Goal: Task Accomplishment & Management: Complete application form

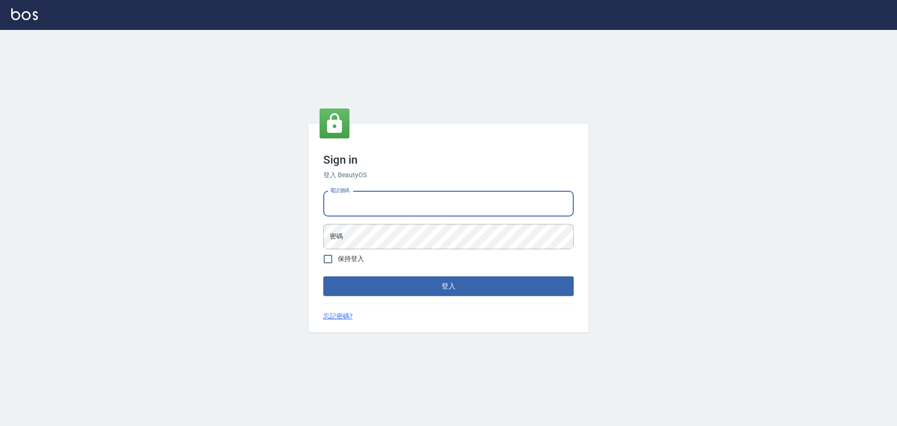
click at [351, 203] on input "電話號碼" at bounding box center [448, 203] width 251 height 25
type input "0916914211"
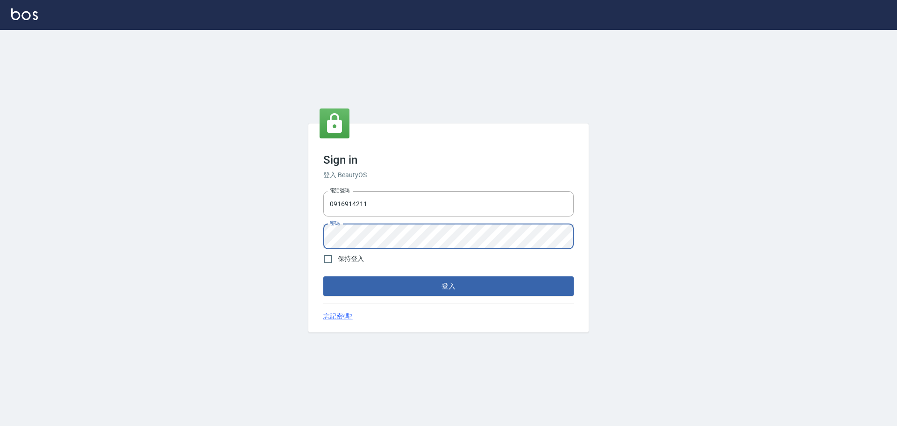
click at [453, 289] on button "登入" at bounding box center [448, 286] width 251 height 20
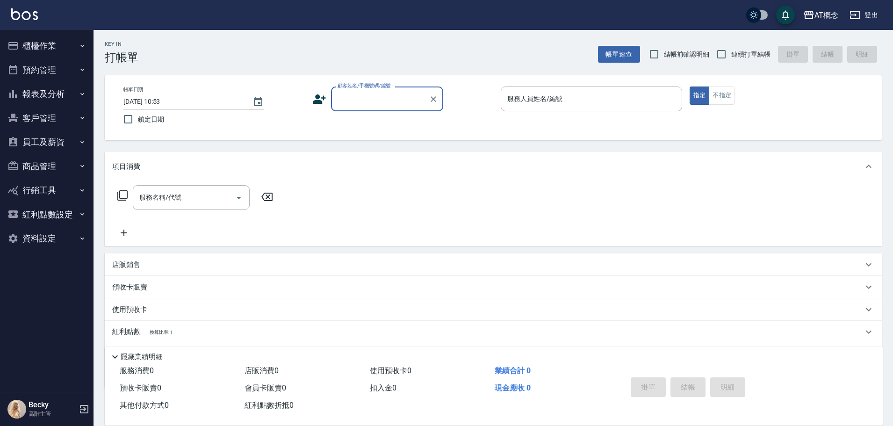
click at [32, 45] on button "櫃檯作業" at bounding box center [47, 46] width 86 height 24
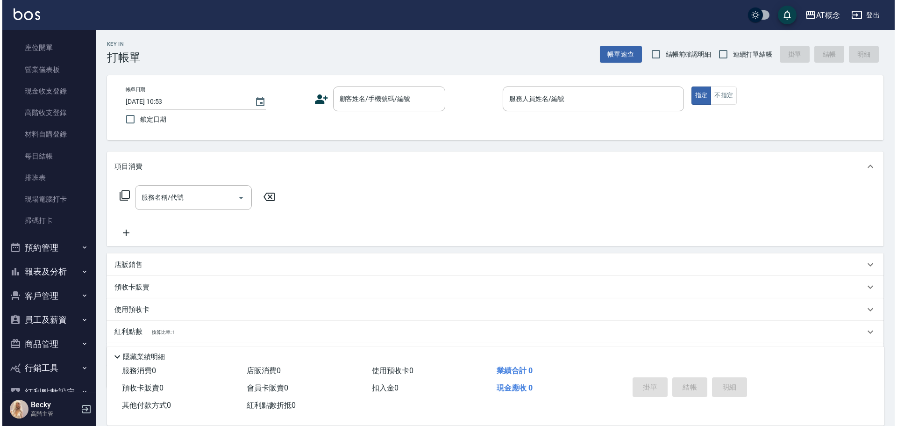
scroll to position [43, 0]
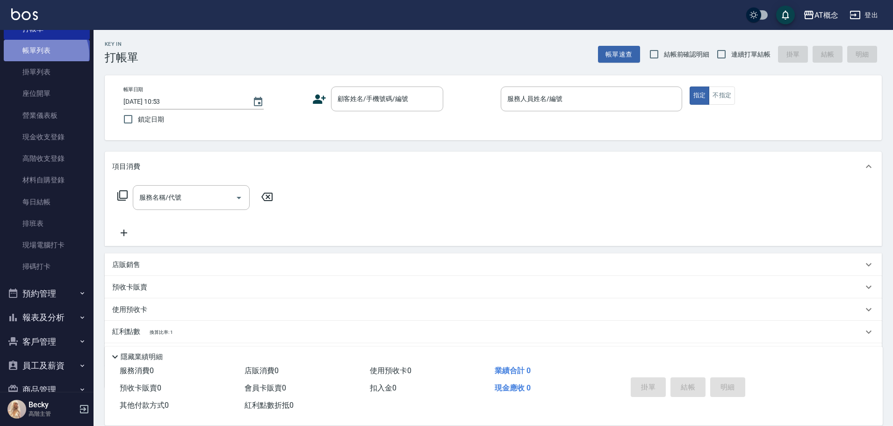
click at [45, 55] on link "帳單列表" at bounding box center [47, 51] width 86 height 22
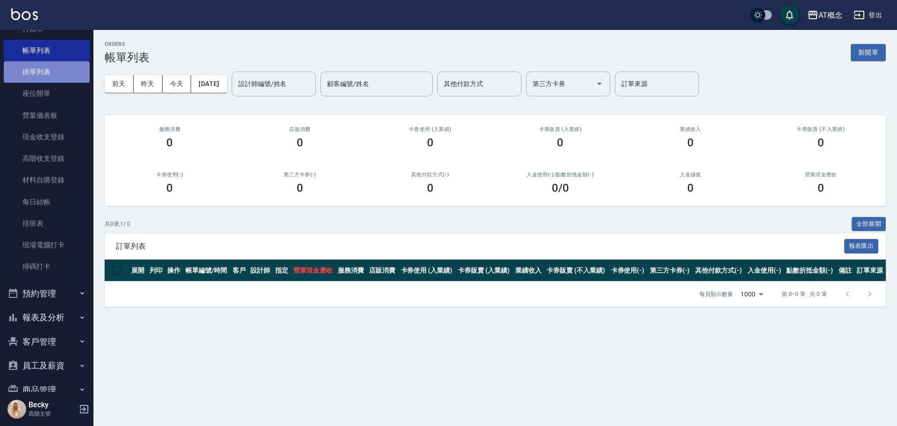
click at [48, 72] on link "掛單列表" at bounding box center [47, 72] width 86 height 22
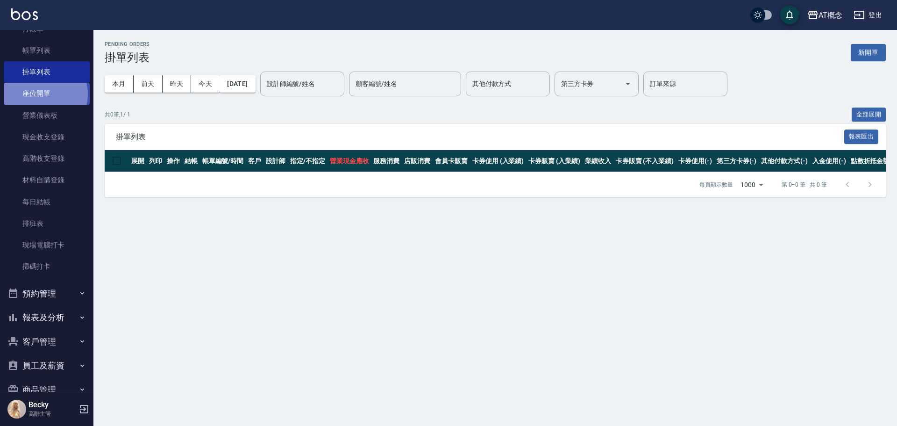
click at [45, 94] on link "座位開單" at bounding box center [47, 94] width 86 height 22
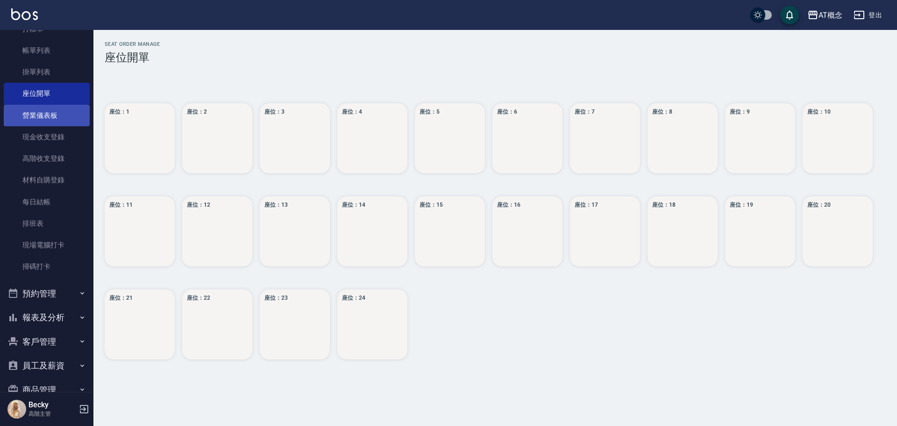
click at [46, 113] on link "營業儀表板" at bounding box center [47, 116] width 86 height 22
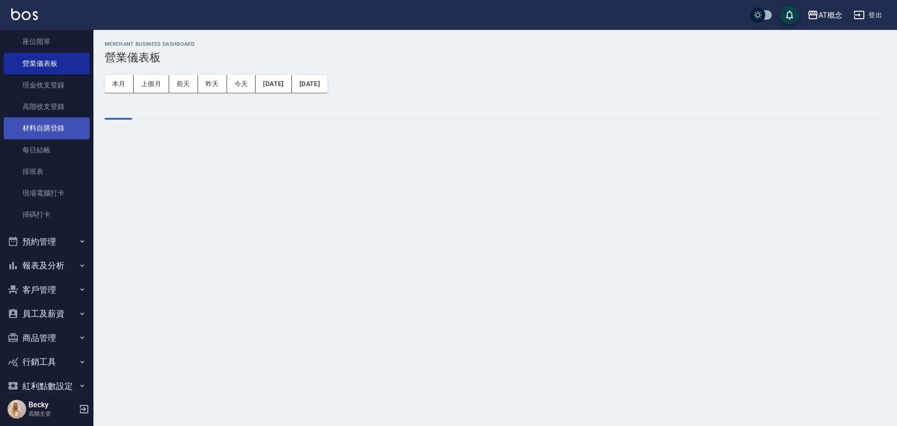
scroll to position [137, 0]
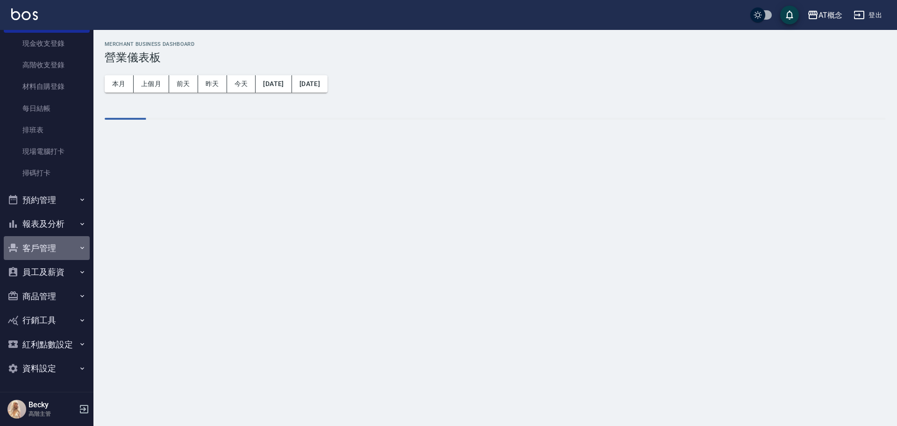
click at [46, 248] on button "客戶管理" at bounding box center [47, 248] width 86 height 24
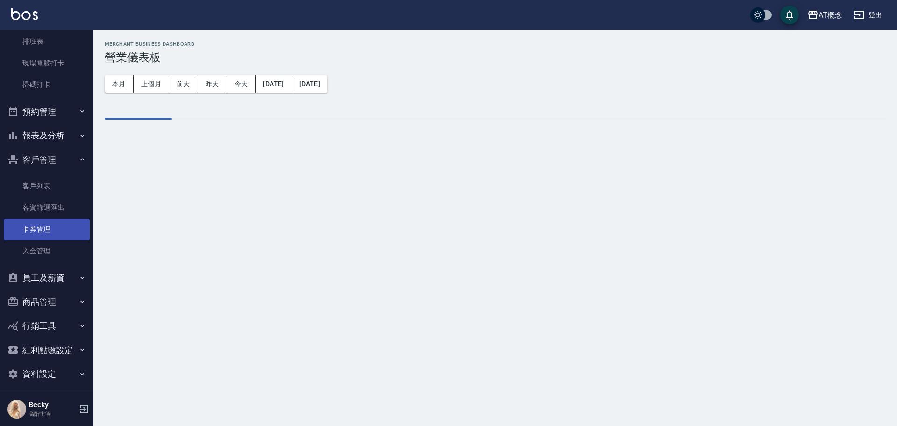
scroll to position [230, 0]
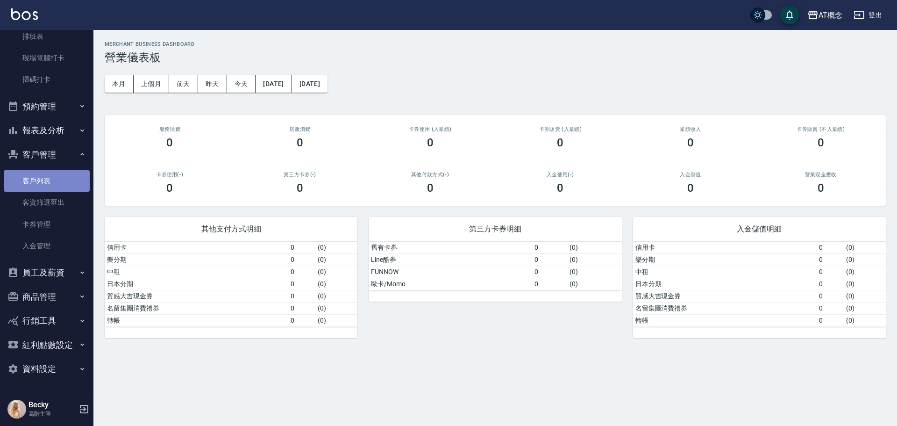
click at [55, 182] on link "客戶列表" at bounding box center [47, 181] width 86 height 22
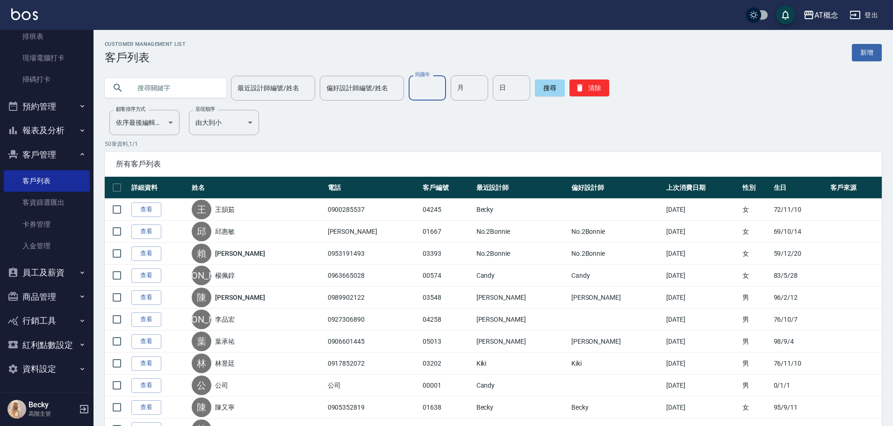
click at [417, 88] on input "民國年" at bounding box center [427, 87] width 37 height 25
type input "63"
click at [465, 93] on input "月" at bounding box center [469, 87] width 37 height 25
type input "12"
click at [529, 85] on div "最近設計師編號/姓名 最近設計師編號/姓名 偏好設計師編號/姓名 偏好設計師編號/姓名 民國年 63 民國年 月 12 月 日 日 搜尋 清除" at bounding box center [493, 87] width 777 height 25
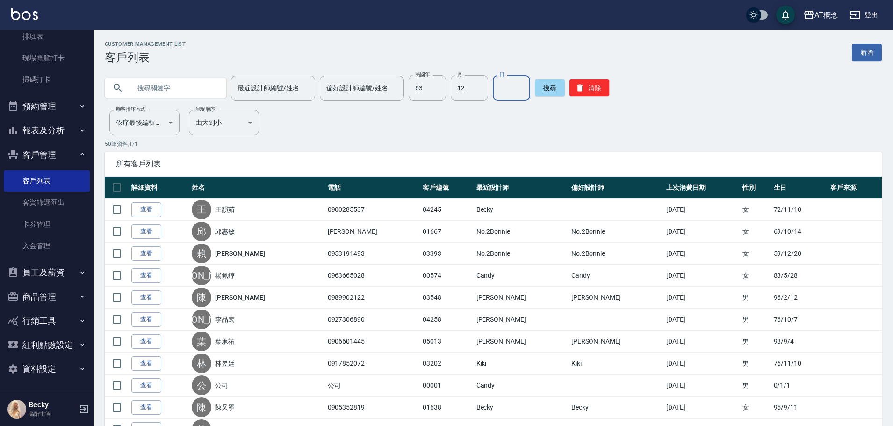
click at [516, 88] on input "日" at bounding box center [511, 87] width 37 height 25
type input "2"
